Goal: Information Seeking & Learning: Learn about a topic

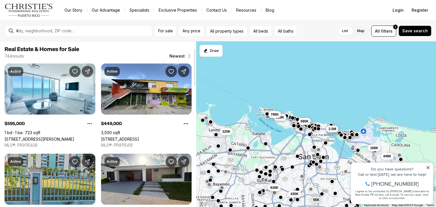
scroll to position [114, 0]
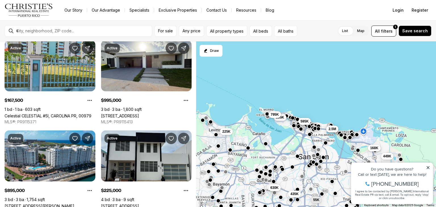
drag, startPoint x: 313, startPoint y: 164, endPoint x: 276, endPoint y: 99, distance: 74.8
click at [276, 99] on div "168K 449K 55K 1.2M 2.5M 995K 435K 630K 895K 595K 795K 225K" at bounding box center [316, 124] width 240 height 166
drag, startPoint x: 289, startPoint y: 93, endPoint x: 278, endPoint y: 63, distance: 33.0
click at [278, 63] on div "168K 449K 55K 1.2M 2.5M 995K 435K 630K 895K 595K 795K 225K" at bounding box center [316, 124] width 240 height 166
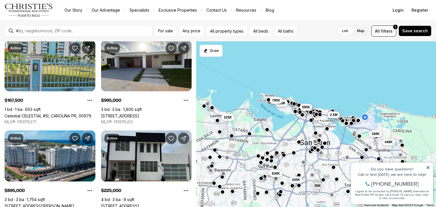
drag, startPoint x: 276, startPoint y: 89, endPoint x: 285, endPoint y: 43, distance: 46.0
click at [282, 45] on div "168K 449K 55K 1.2M 2.5M 995K 435K 630K 895K 595K 795K 225K" at bounding box center [316, 124] width 240 height 166
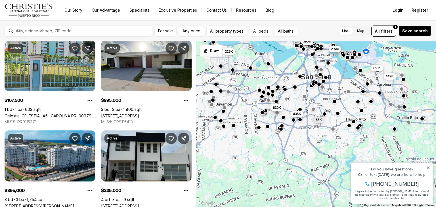
drag, startPoint x: 322, startPoint y: 107, endPoint x: 309, endPoint y: 89, distance: 21.8
click at [305, 96] on div "168K 449K 55K 1.2M 2.5M 995K 435K 630K 895K 595K 225K" at bounding box center [316, 124] width 240 height 166
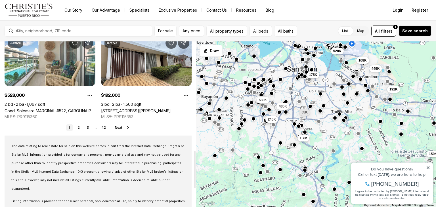
scroll to position [483, 0]
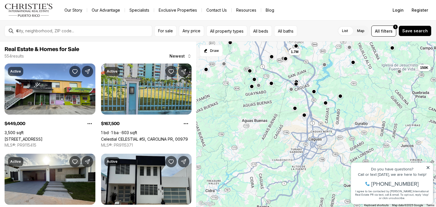
drag, startPoint x: 290, startPoint y: 154, endPoint x: 328, endPoint y: 148, distance: 38.8
click at [274, 59] on div "55K 150K 168K 449K 435K 1.7M 245K 995K 630K 2.5M 1.2M 225K" at bounding box center [316, 124] width 240 height 166
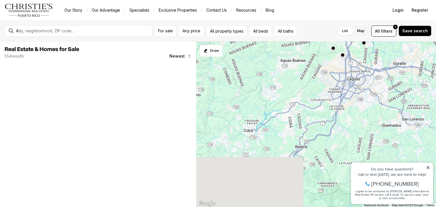
drag, startPoint x: 255, startPoint y: 173, endPoint x: 315, endPoint y: 77, distance: 113.3
click at [315, 77] on div "150K 1.7M" at bounding box center [316, 124] width 240 height 166
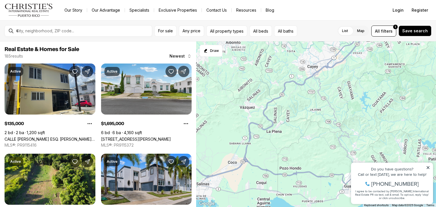
drag, startPoint x: 260, startPoint y: 128, endPoint x: 274, endPoint y: 102, distance: 29.4
click at [274, 102] on div "750K 150K 750K 110K 1.7M 135K 260K 425K 100K 650K 599K 75K" at bounding box center [316, 124] width 240 height 166
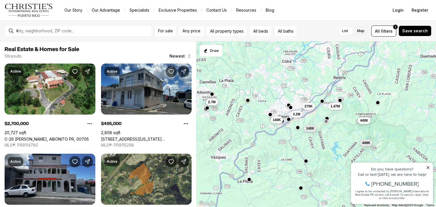
drag, startPoint x: 301, startPoint y: 117, endPoint x: 274, endPoint y: 170, distance: 59.2
click at [274, 170] on div "2.7M 2.7M 495K 575K 1.47M 3.2M 270K 55K 440K 449K 140K 140K" at bounding box center [316, 124] width 240 height 166
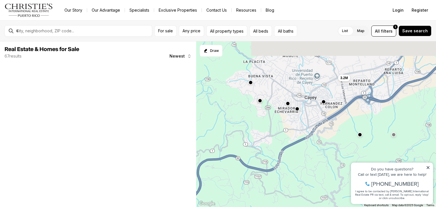
drag, startPoint x: 282, startPoint y: 113, endPoint x: 266, endPoint y: 134, distance: 26.0
click at [266, 134] on div "3.2M" at bounding box center [316, 124] width 240 height 166
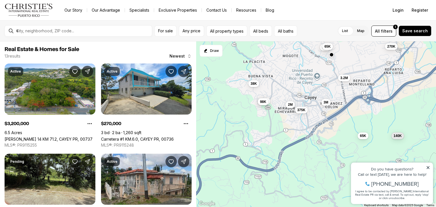
click at [326, 102] on span "3M" at bounding box center [326, 102] width 5 height 5
